Goal: Navigation & Orientation: Find specific page/section

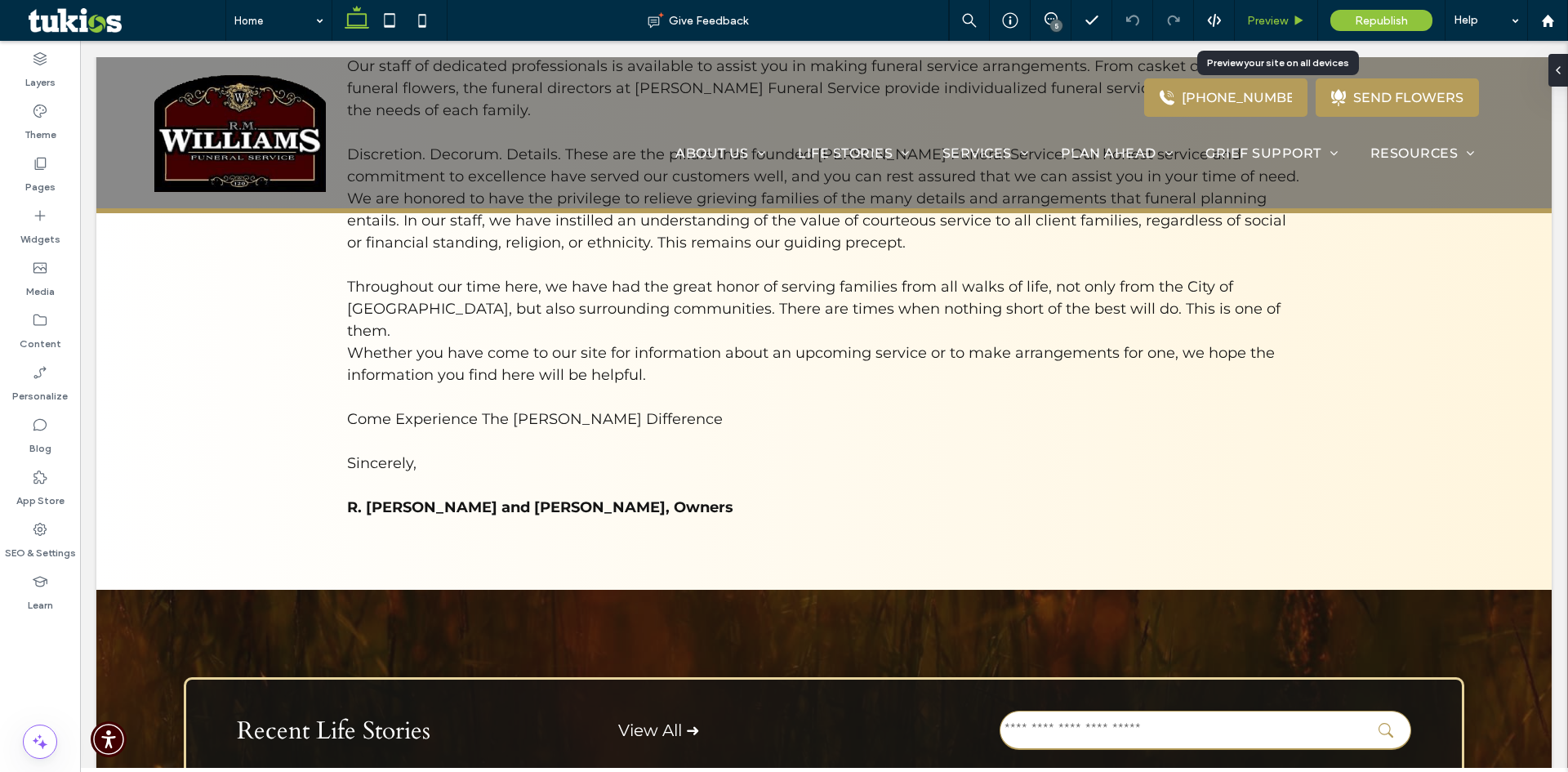
click at [1262, 28] on div "Preview" at bounding box center [1277, 20] width 84 height 41
drag, startPoint x: 1278, startPoint y: 21, endPoint x: 843, endPoint y: 93, distance: 440.9
click at [1278, 21] on span "Preview" at bounding box center [1267, 21] width 41 height 14
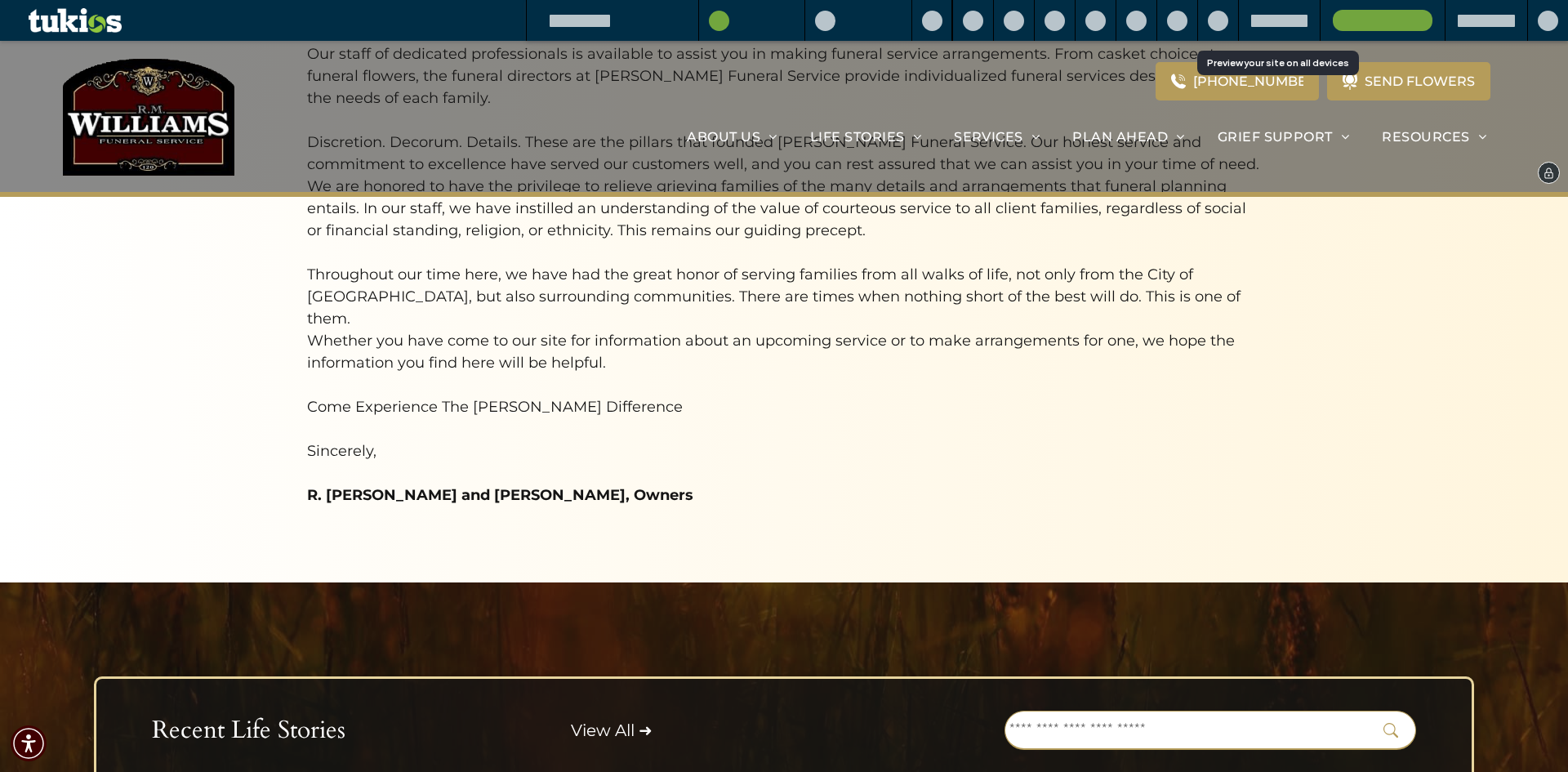
scroll to position [1147, 0]
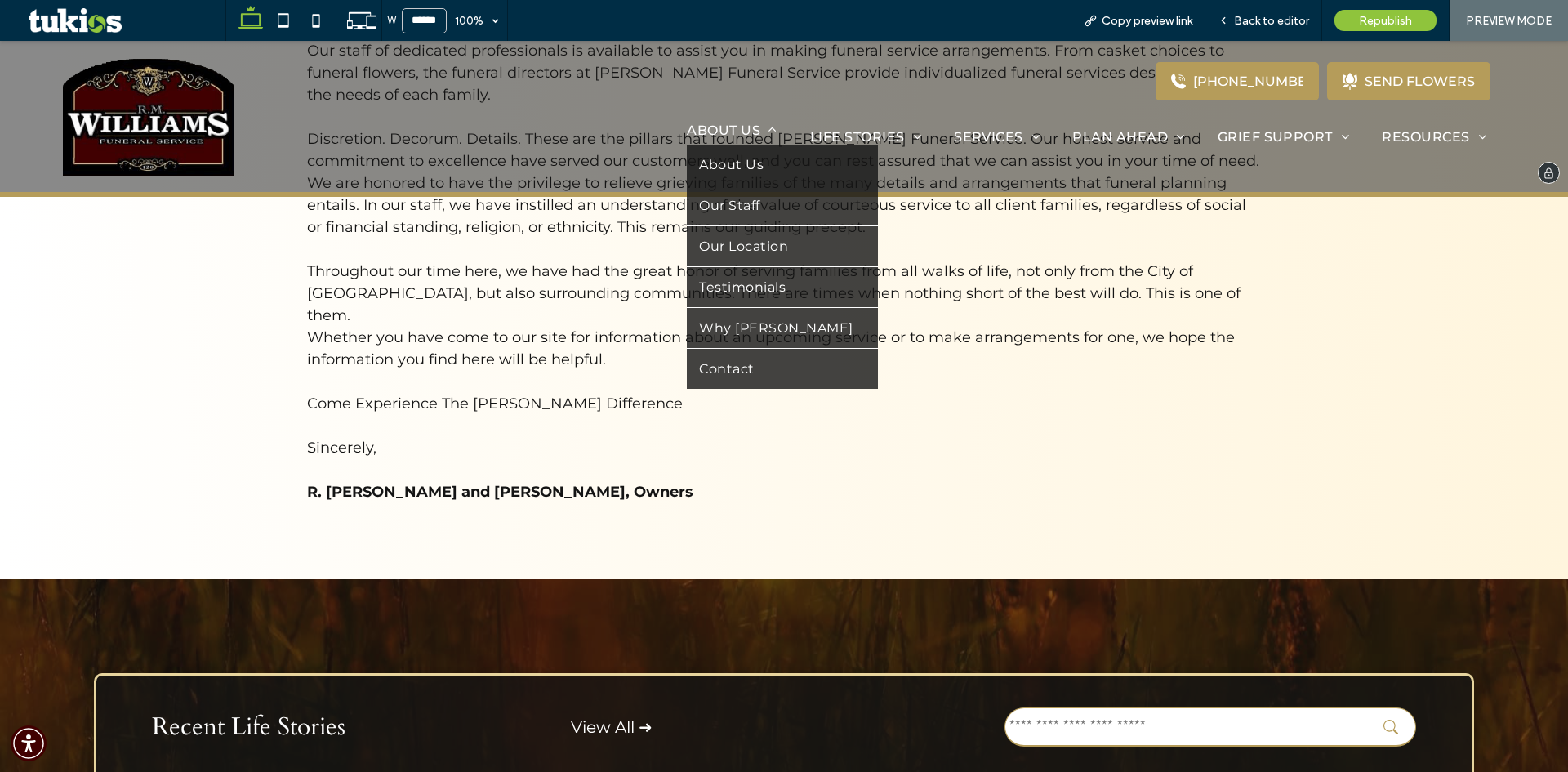
click at [729, 132] on span "About Us" at bounding box center [731, 131] width 90 height 16
click at [753, 204] on link "Our Staff" at bounding box center [781, 205] width 191 height 40
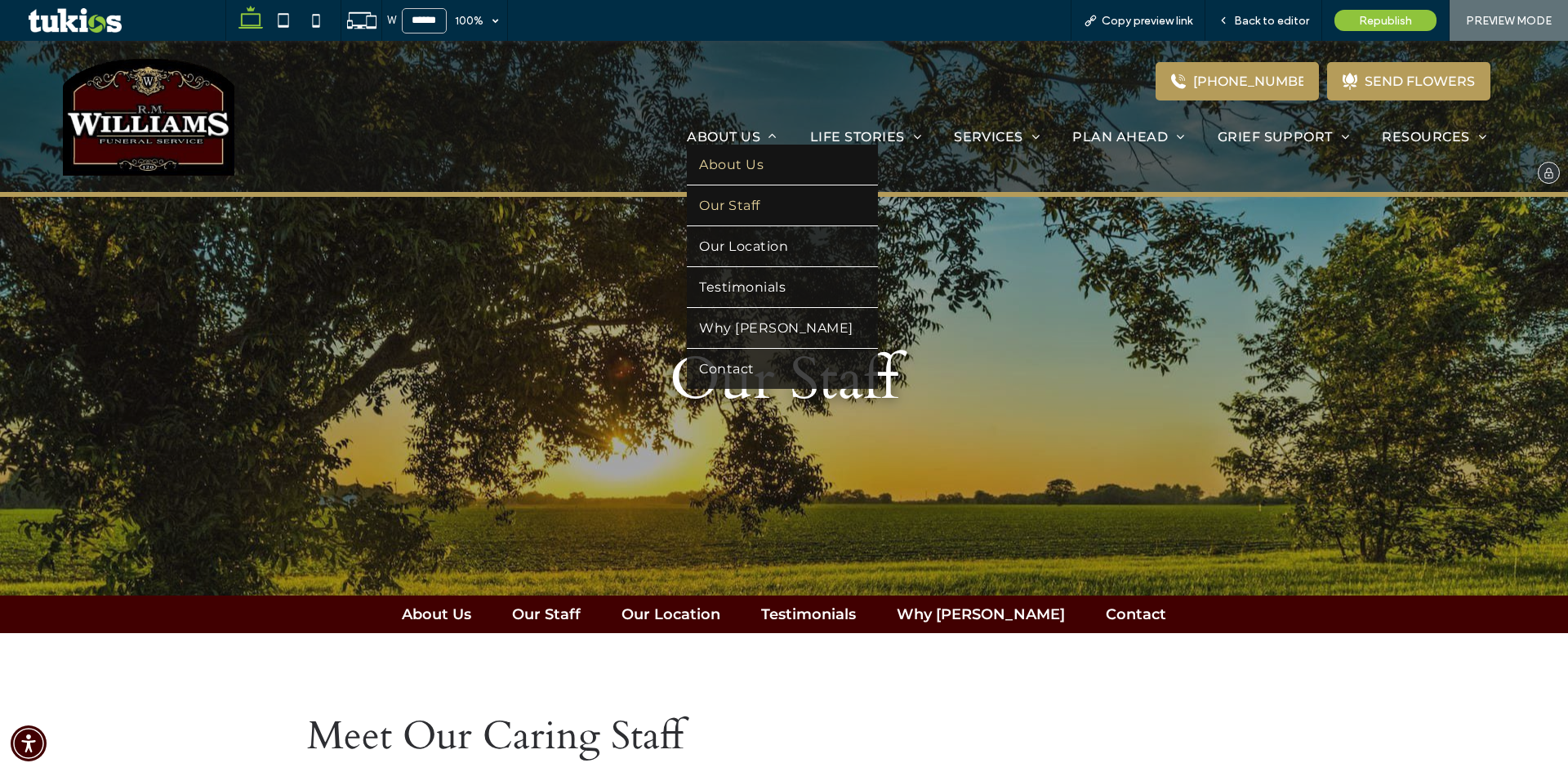
click at [732, 161] on span "About Us" at bounding box center [732, 164] width 64 height 16
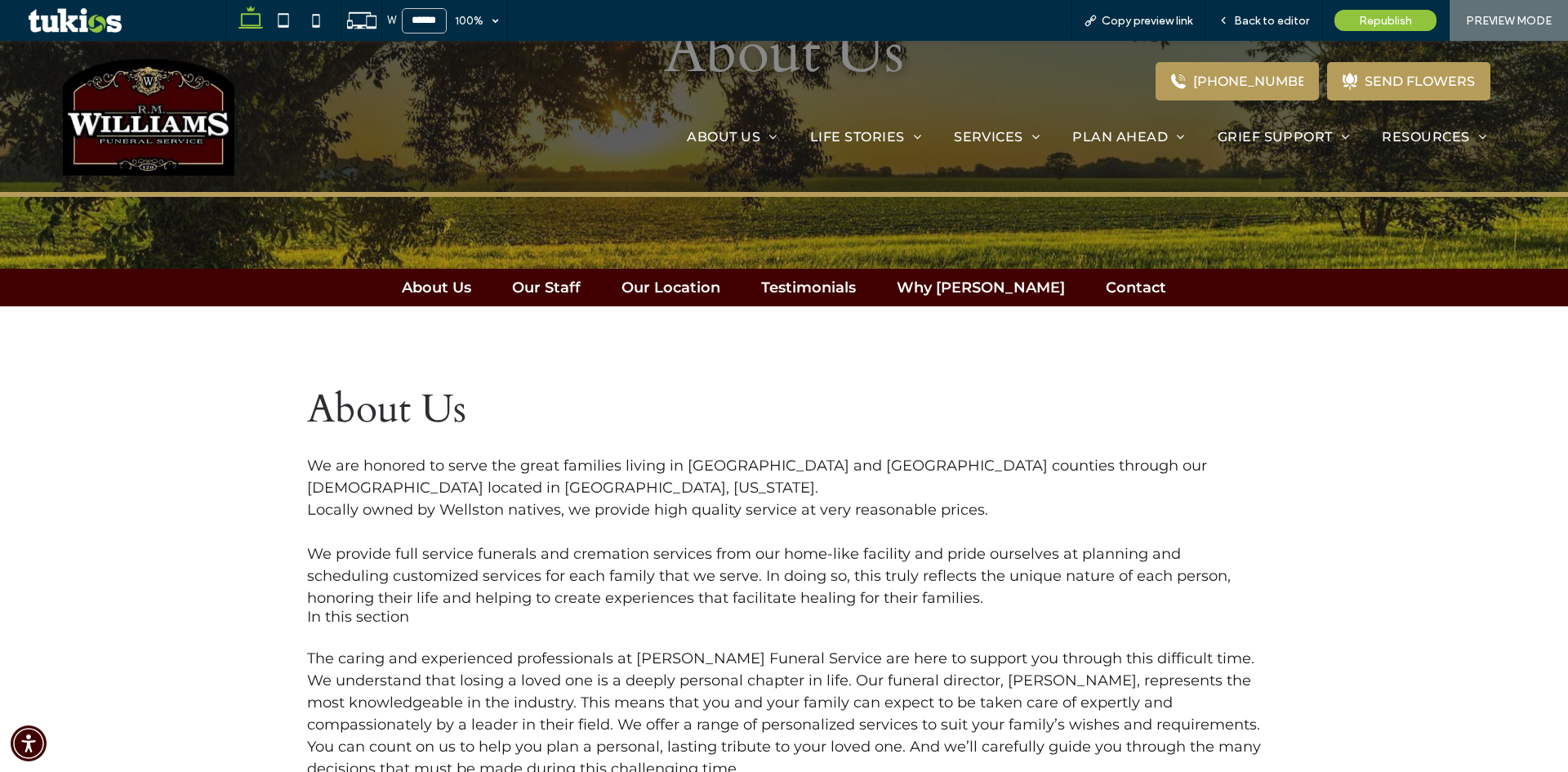
scroll to position [164, 0]
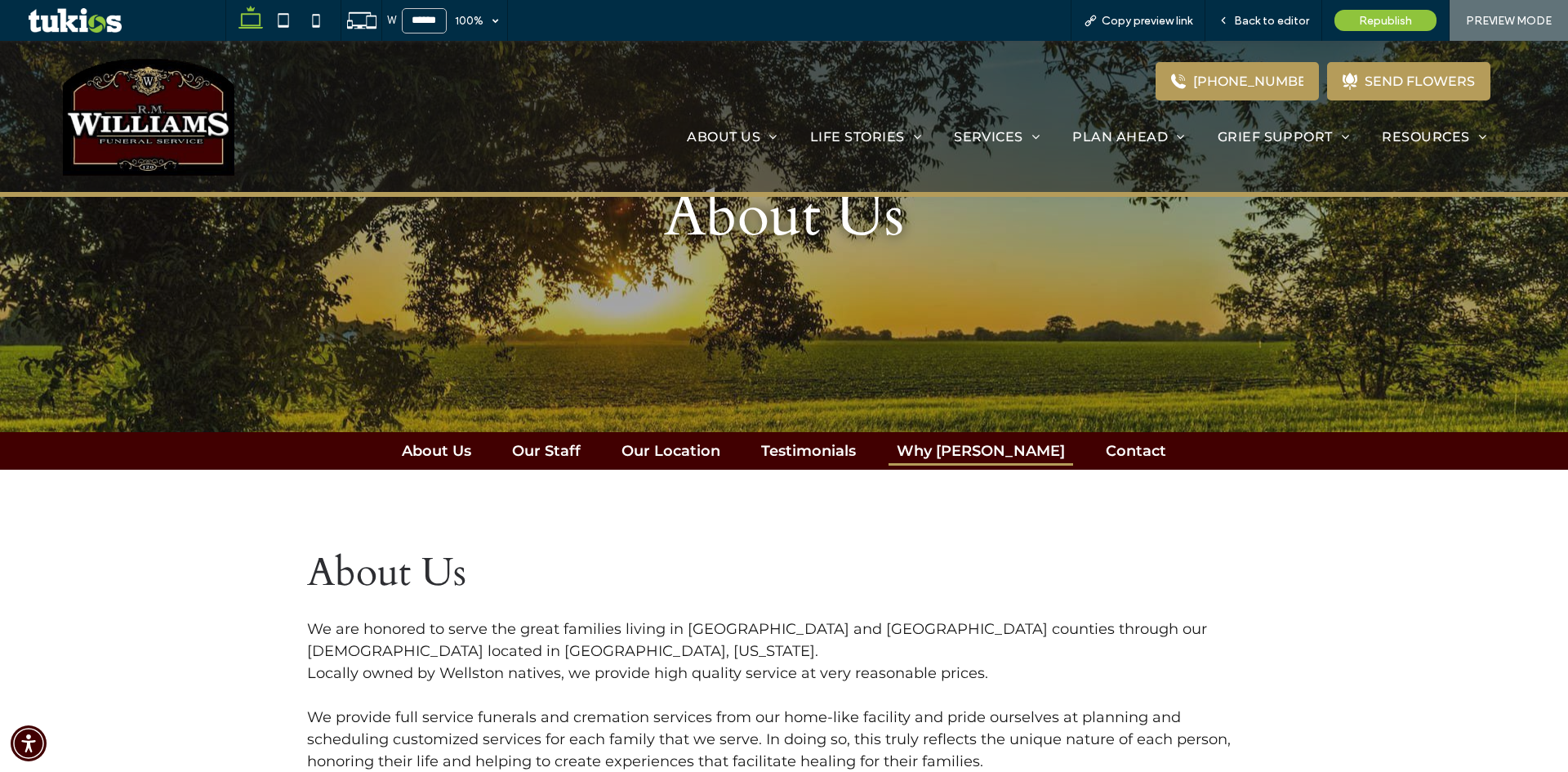
click at [944, 446] on link "Why [PERSON_NAME]" at bounding box center [981, 451] width 184 height 30
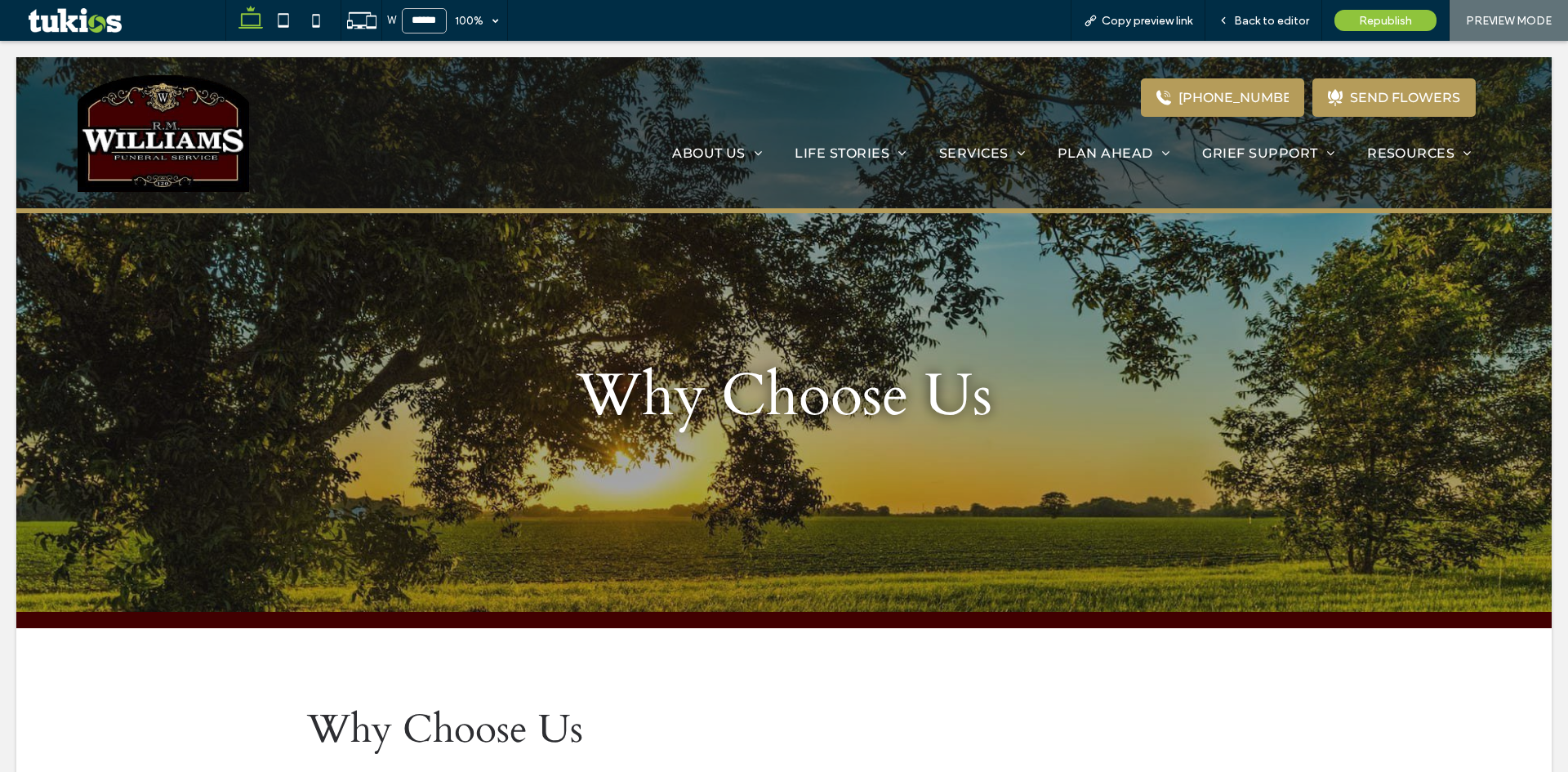
scroll to position [0, 0]
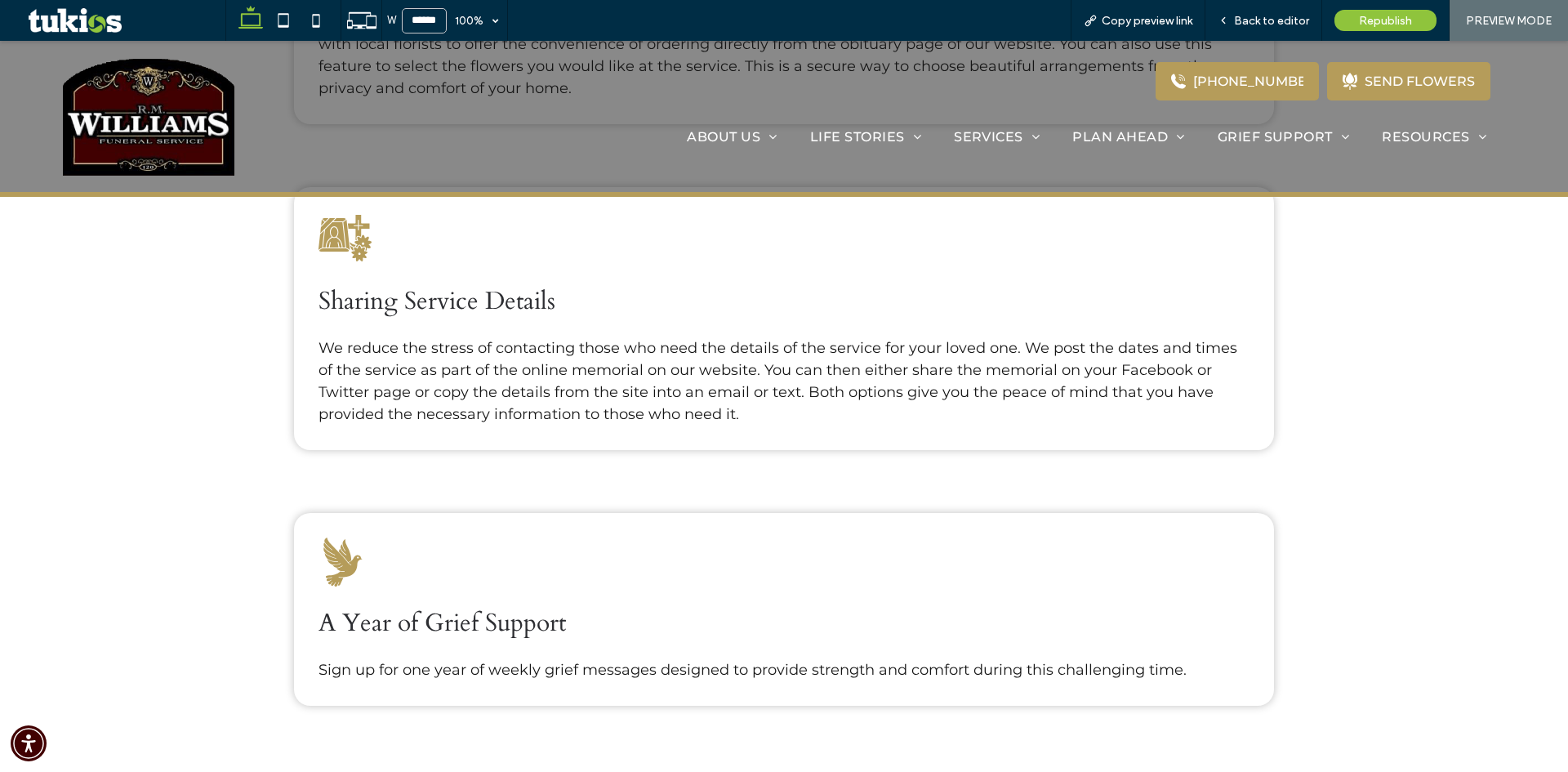
scroll to position [1553, 0]
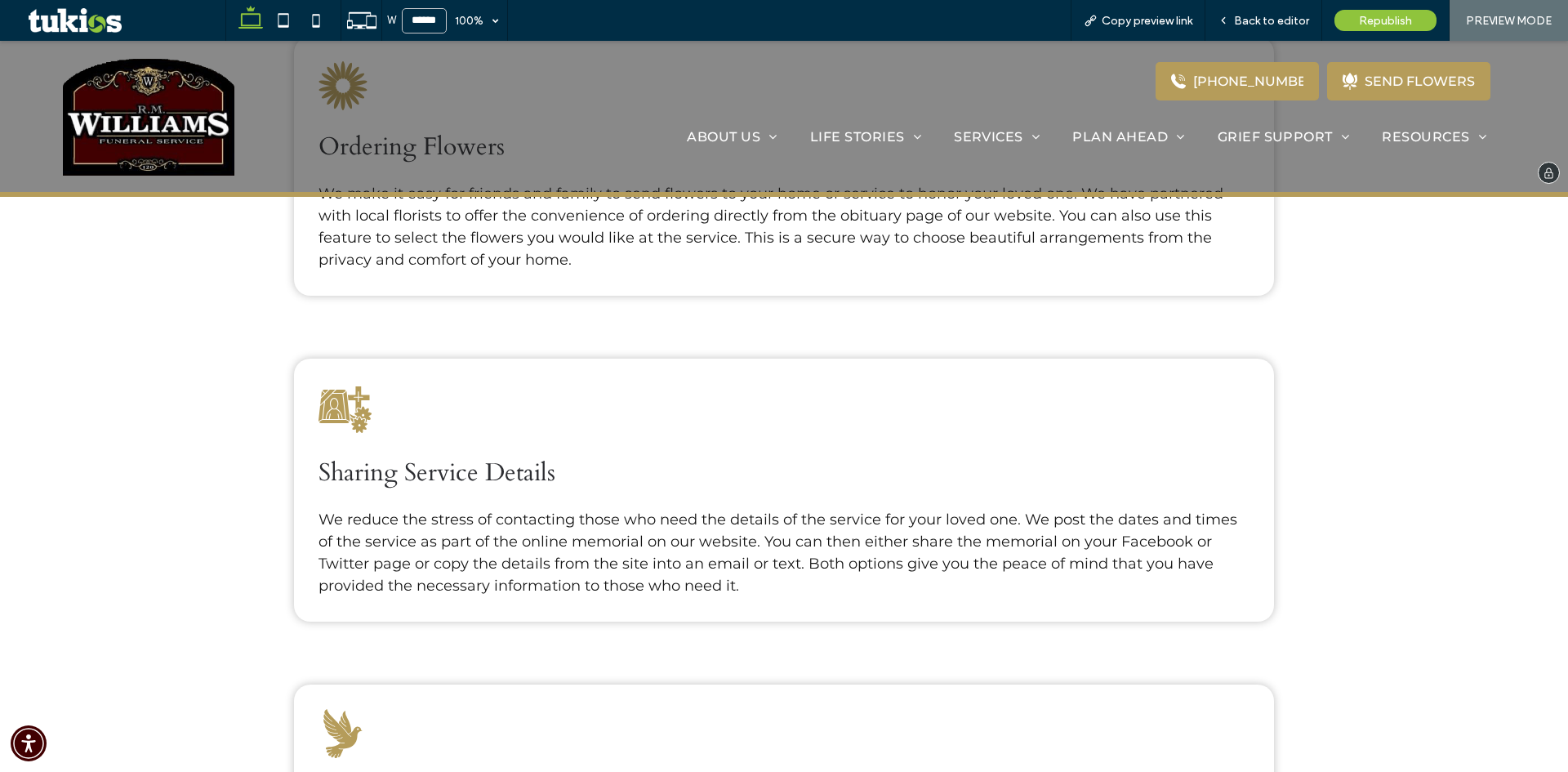
click at [183, 148] on img at bounding box center [148, 117] width 171 height 118
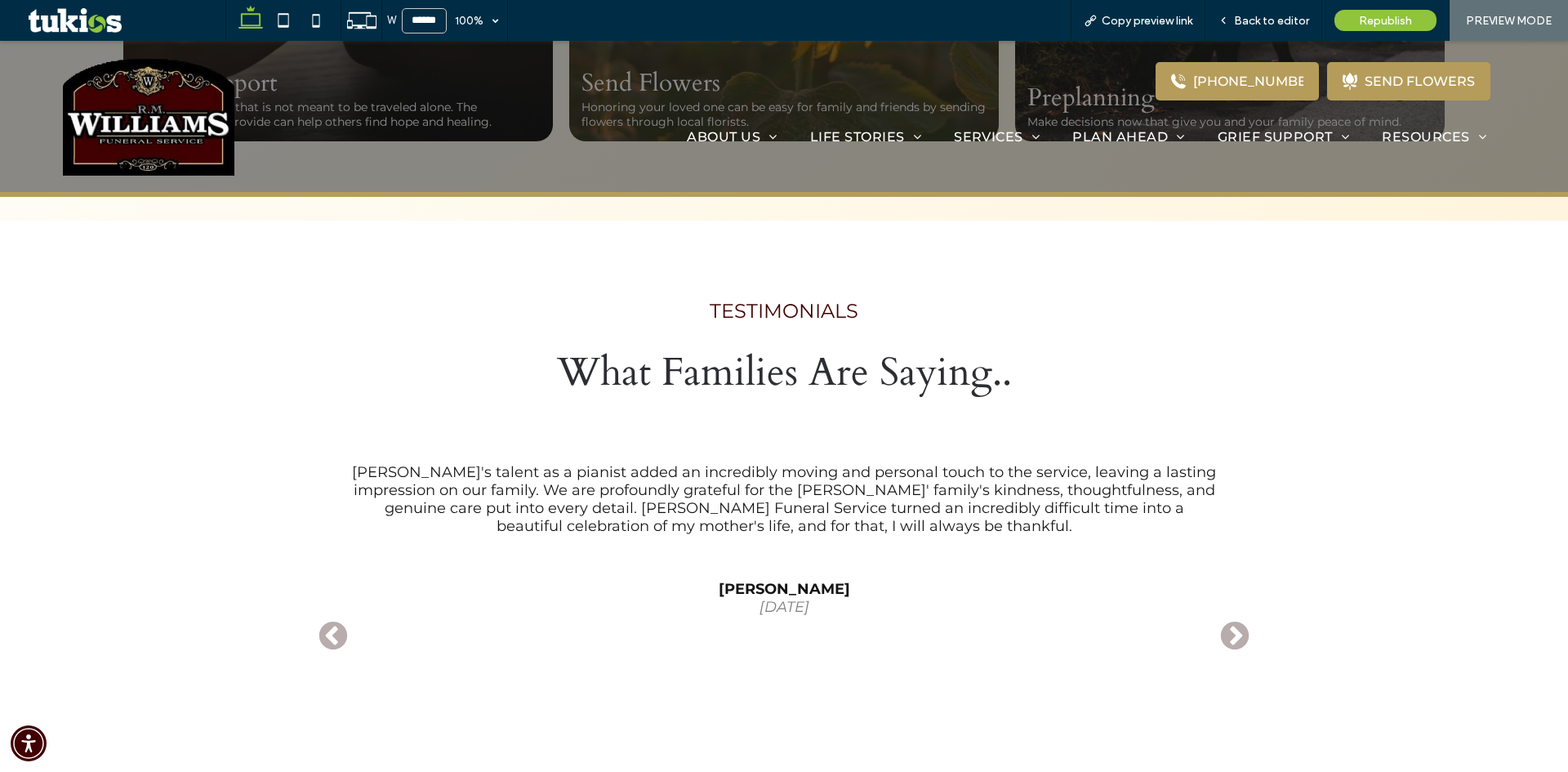
scroll to position [2872, 0]
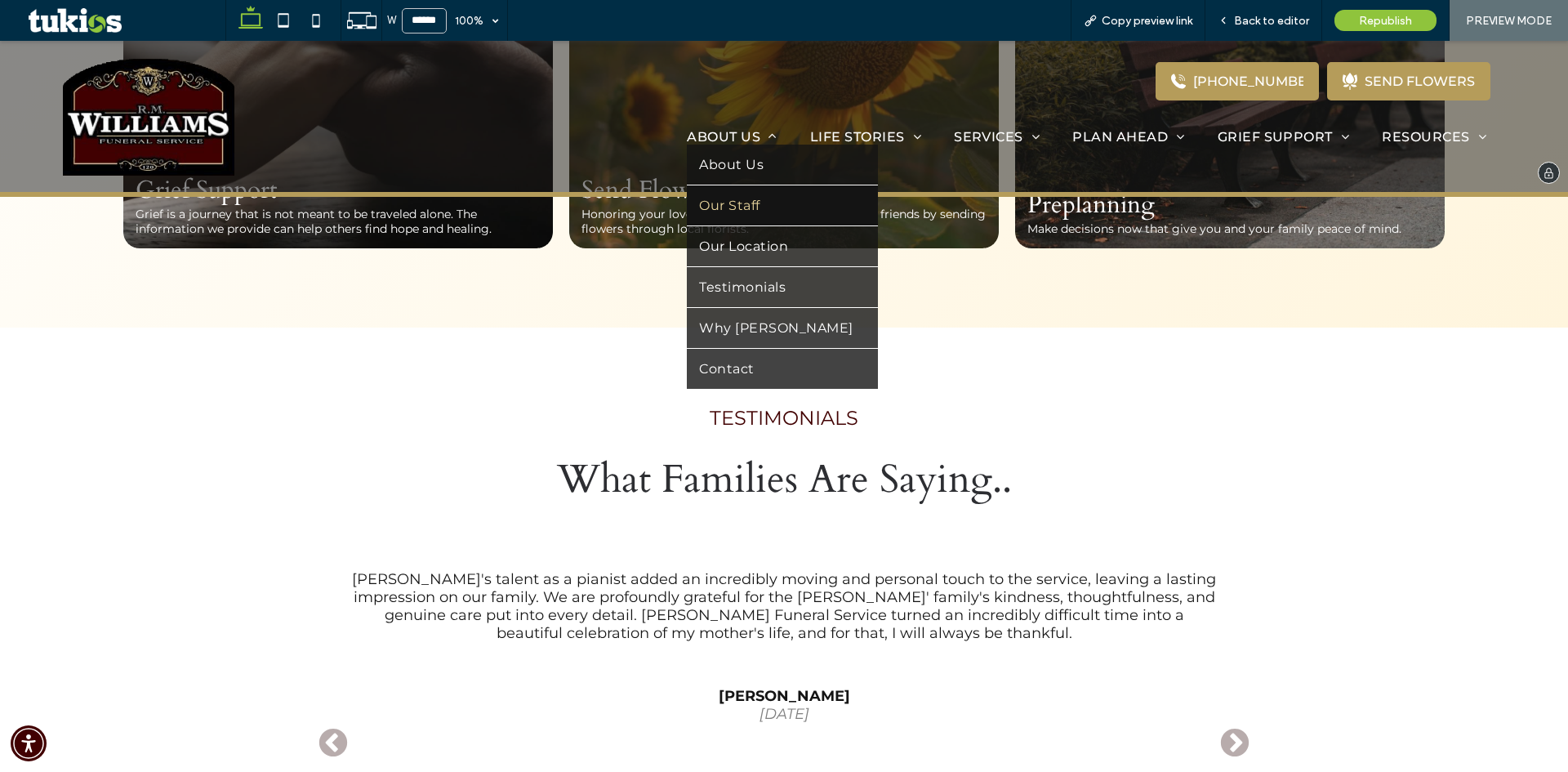
click at [742, 196] on link "Our Staff" at bounding box center [781, 205] width 191 height 40
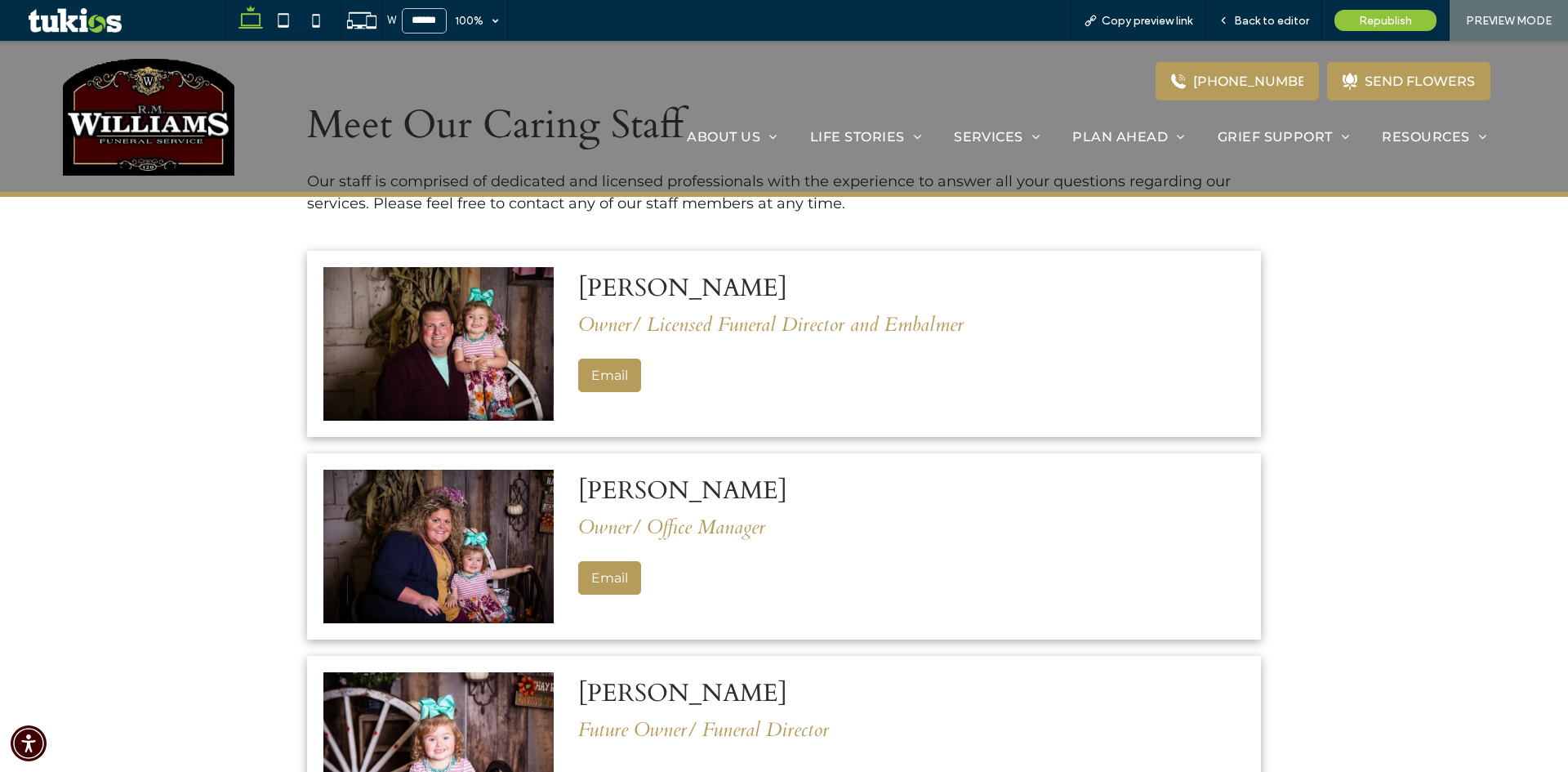
scroll to position [610, 0]
